Goal: Information Seeking & Learning: Learn about a topic

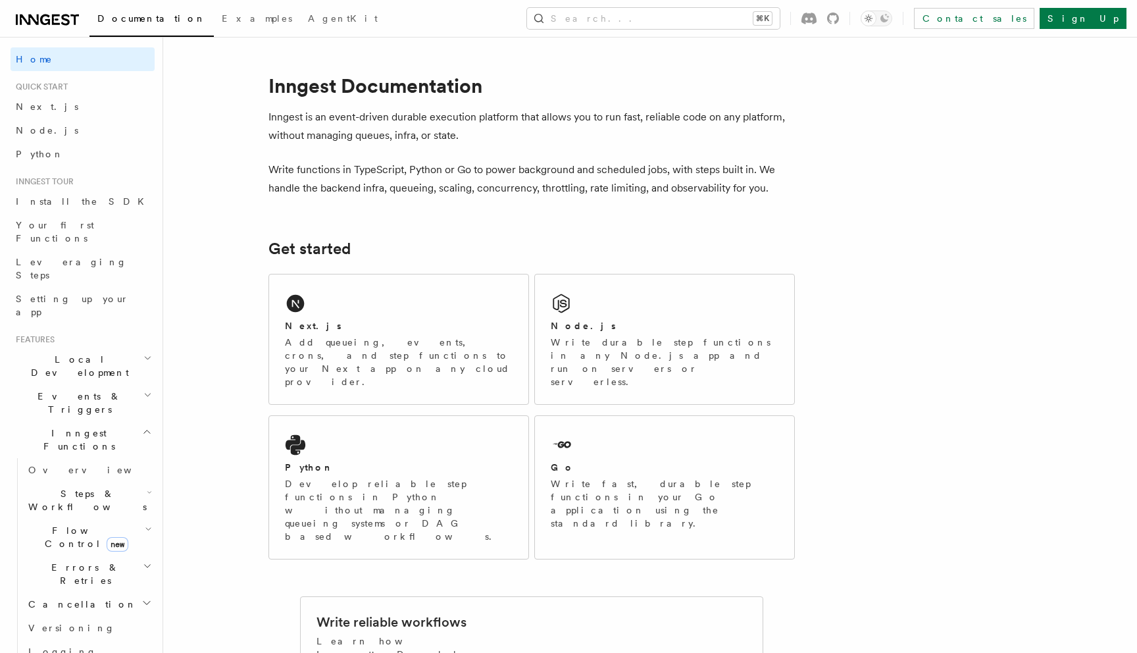
click at [67, 524] on span "Flow Control new" at bounding box center [84, 537] width 122 height 26
click at [64, 524] on span "Flow Control new" at bounding box center [84, 537] width 122 height 26
click at [60, 487] on span "Steps & Workflows" at bounding box center [85, 500] width 124 height 26
click at [55, 549] on span "Function steps" at bounding box center [91, 554] width 101 height 11
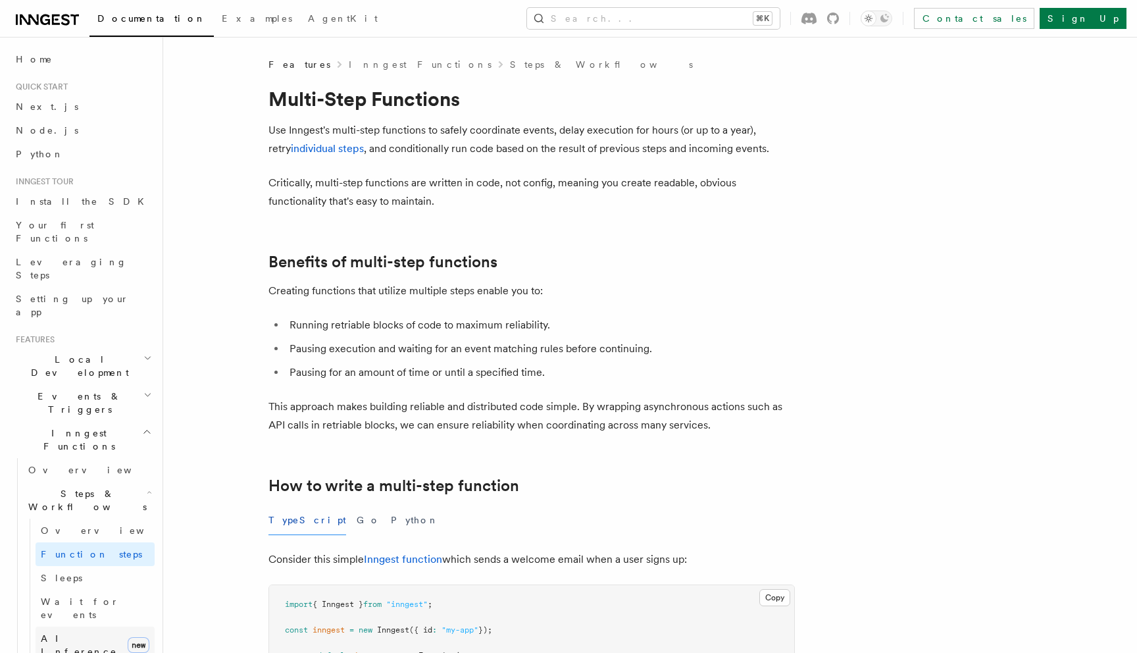
click at [61, 633] on span "AI Inference" at bounding box center [79, 645] width 76 height 24
